Goal: Task Accomplishment & Management: Manage account settings

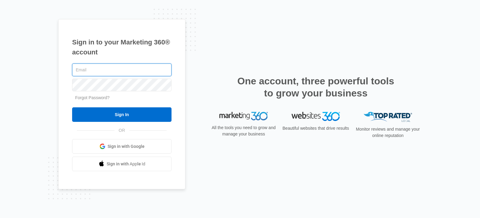
type input "[EMAIL_ADDRESS][DOMAIN_NAME]"
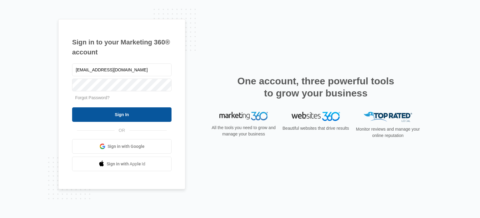
click at [122, 115] on input "Sign In" at bounding box center [121, 115] width 99 height 15
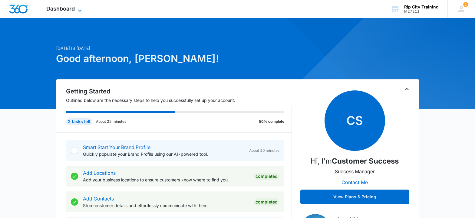
click at [66, 7] on span "Dashboard" at bounding box center [60, 8] width 28 height 6
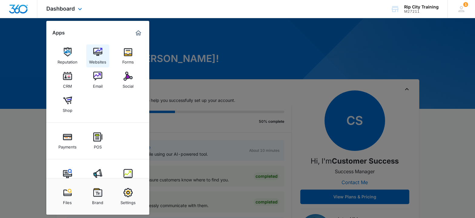
click at [98, 53] on img at bounding box center [97, 52] width 9 height 9
